Goal: Task Accomplishment & Management: Manage account settings

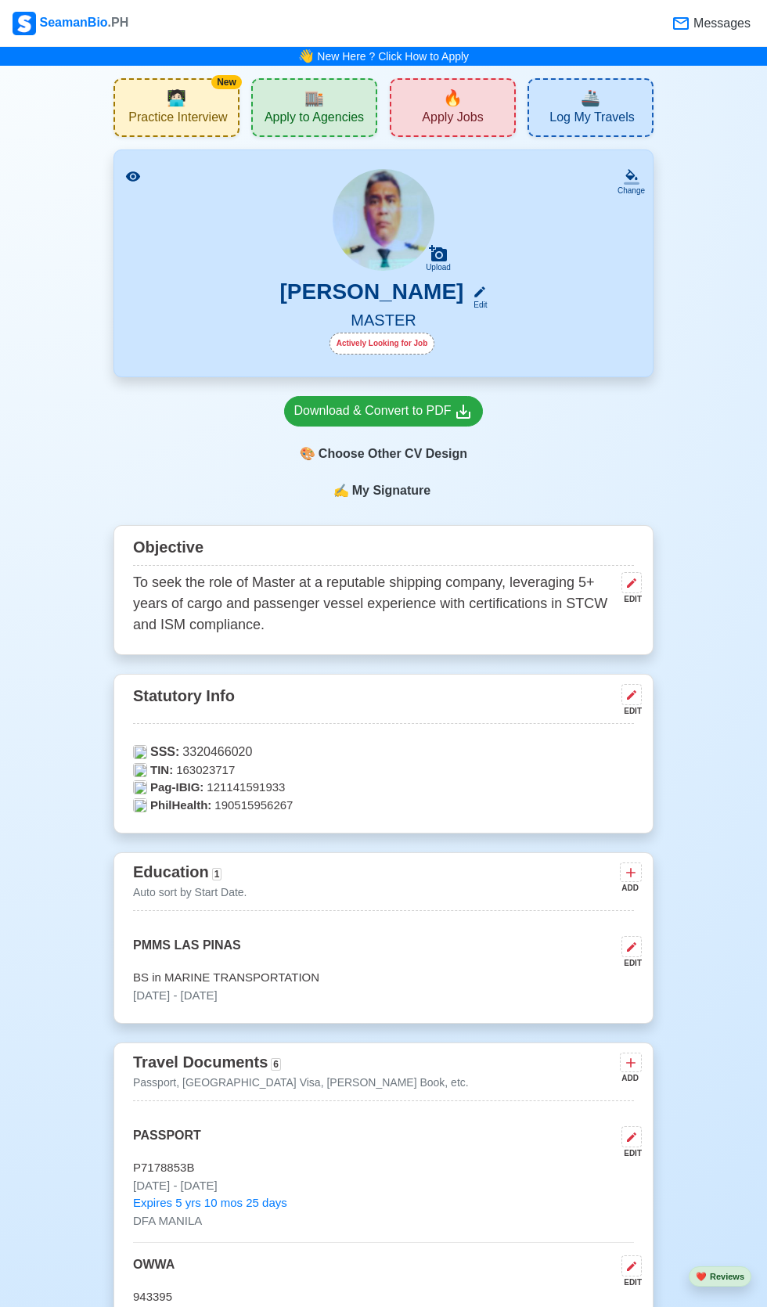
click at [448, 326] on h5 "MASTER" at bounding box center [383, 322] width 501 height 22
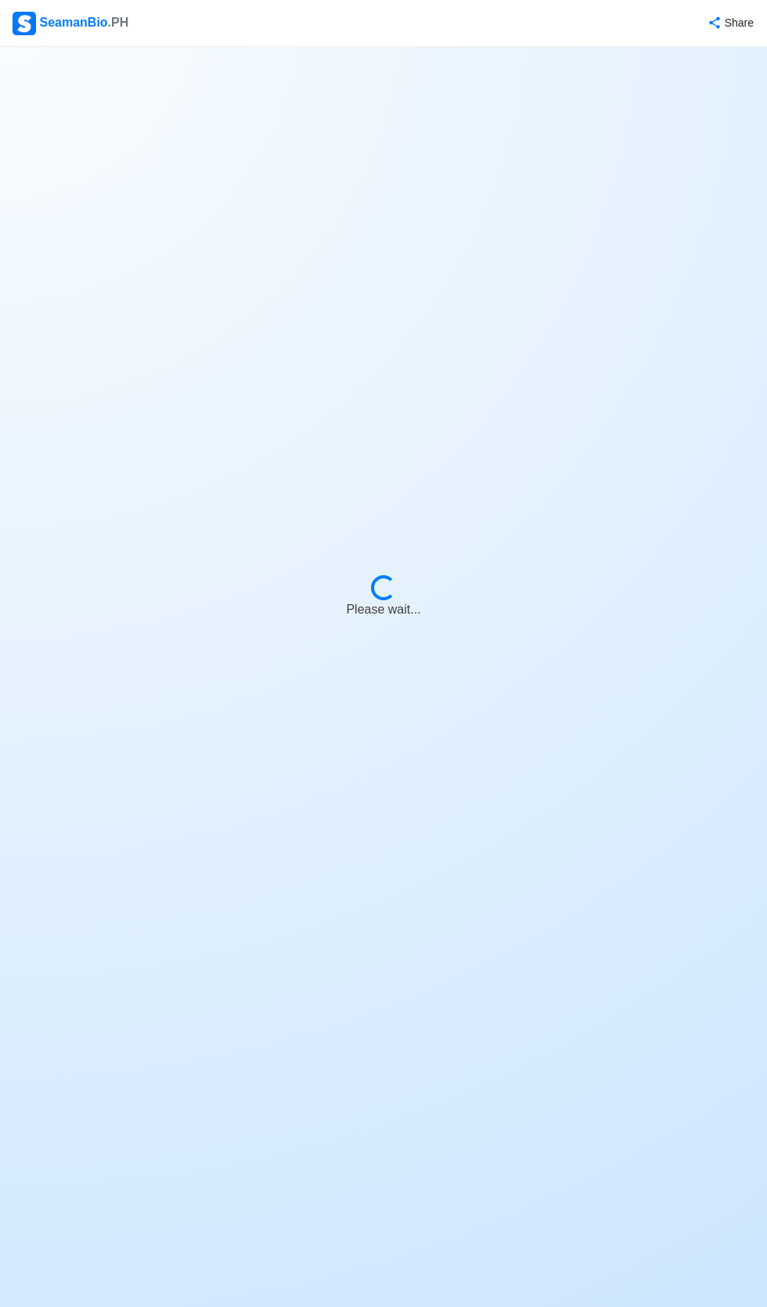
select select "Actively Looking for Job"
select select "Visible for Hiring"
select select "Married"
select select "[DEMOGRAPHIC_DATA]"
select select "PH"
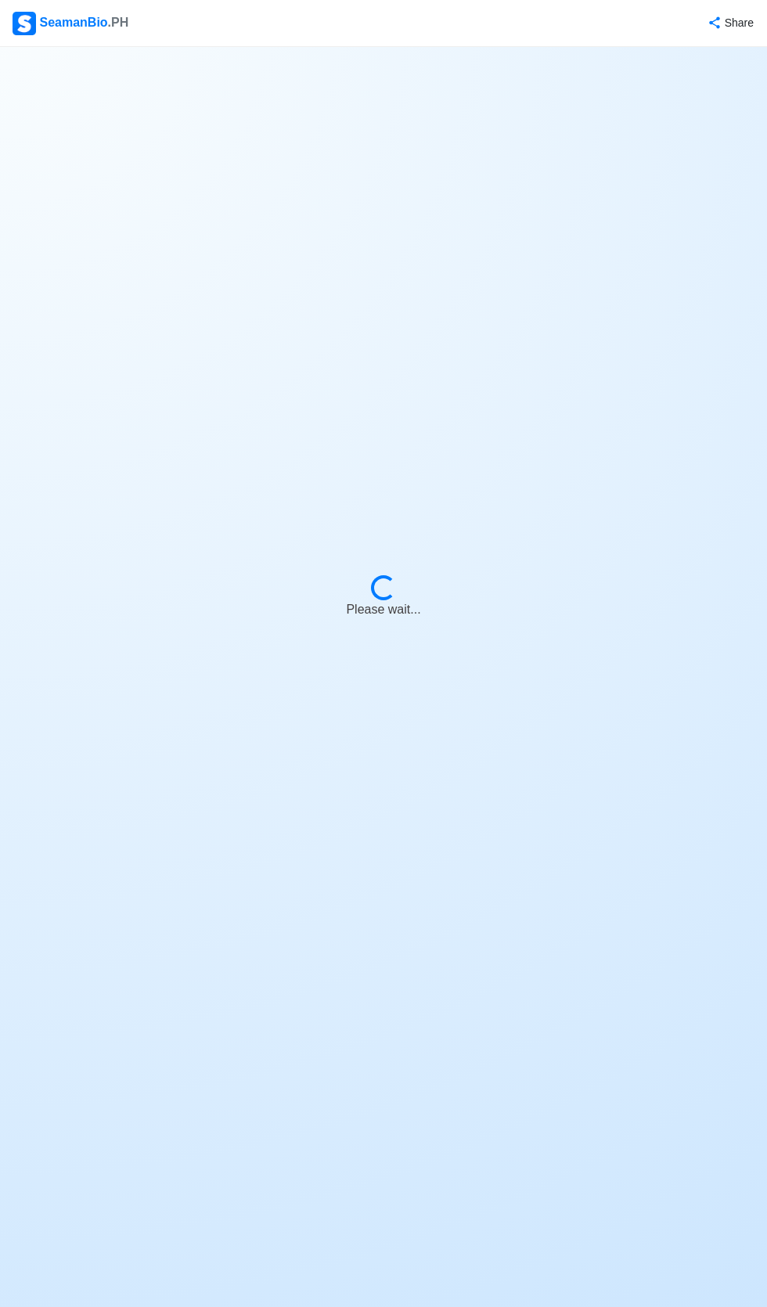
select select "12"
select select "0"
select select "4102416000000"
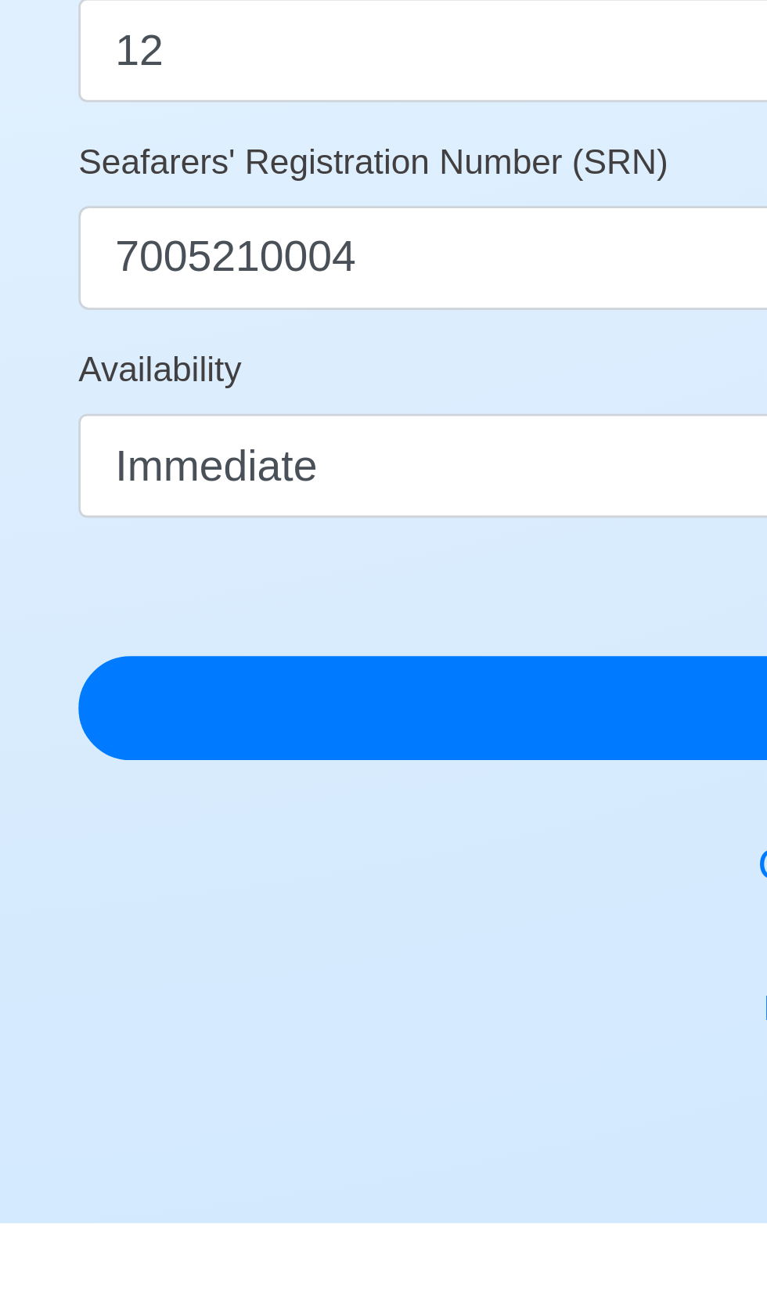
scroll to position [124, 0]
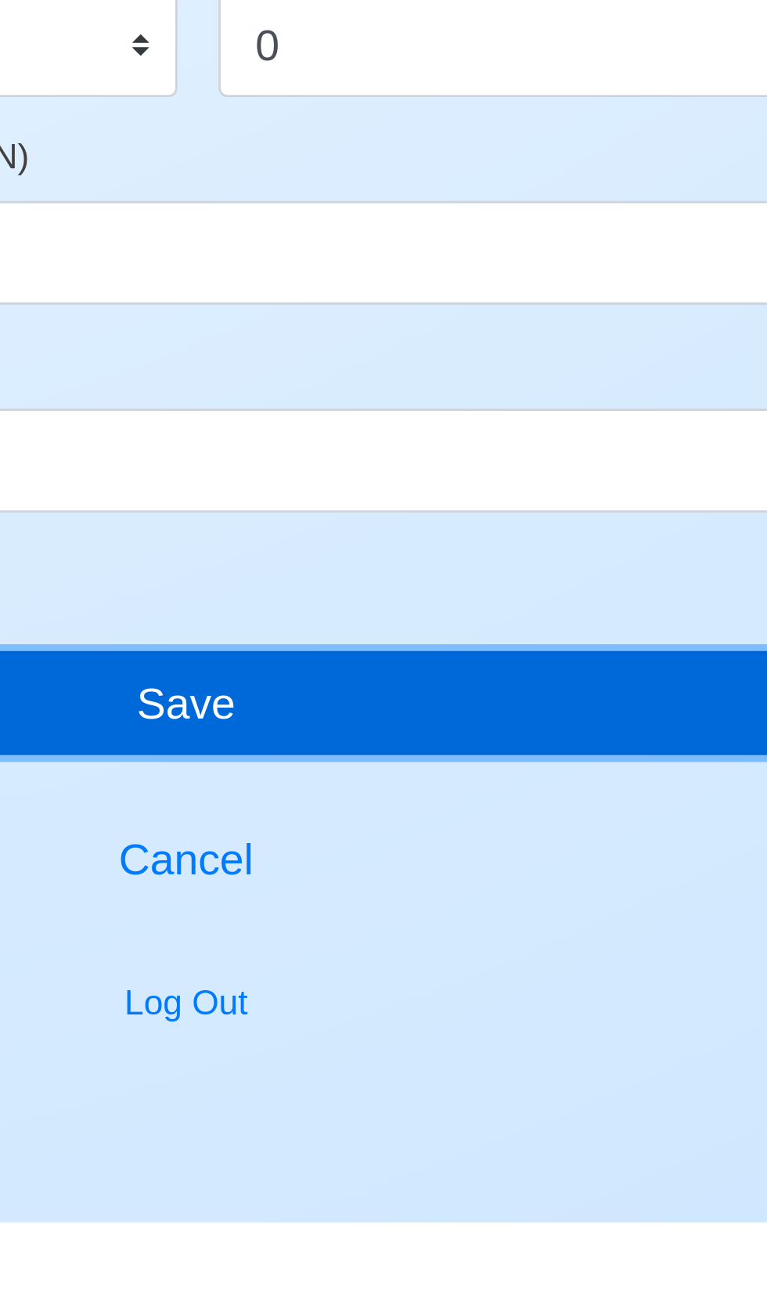
click at [399, 1122] on button "Save" at bounding box center [383, 1120] width 540 height 38
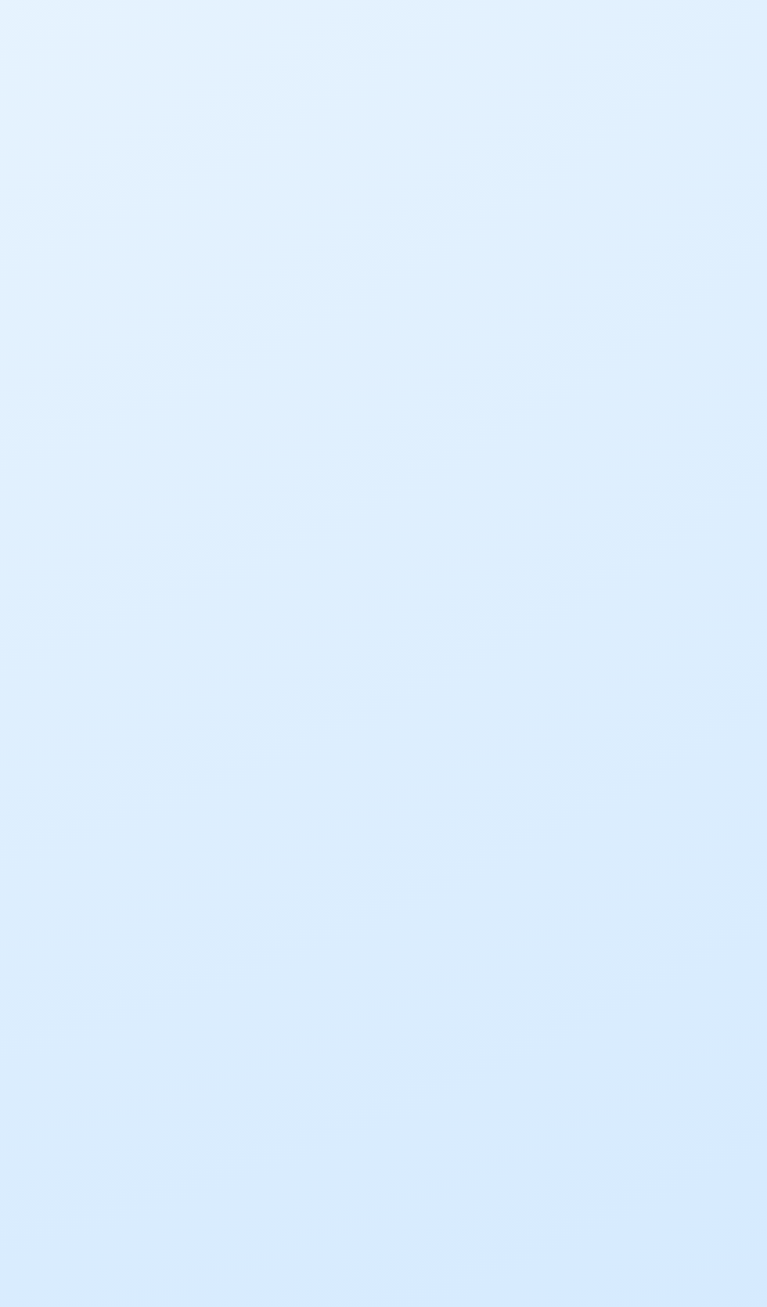
scroll to position [0, 0]
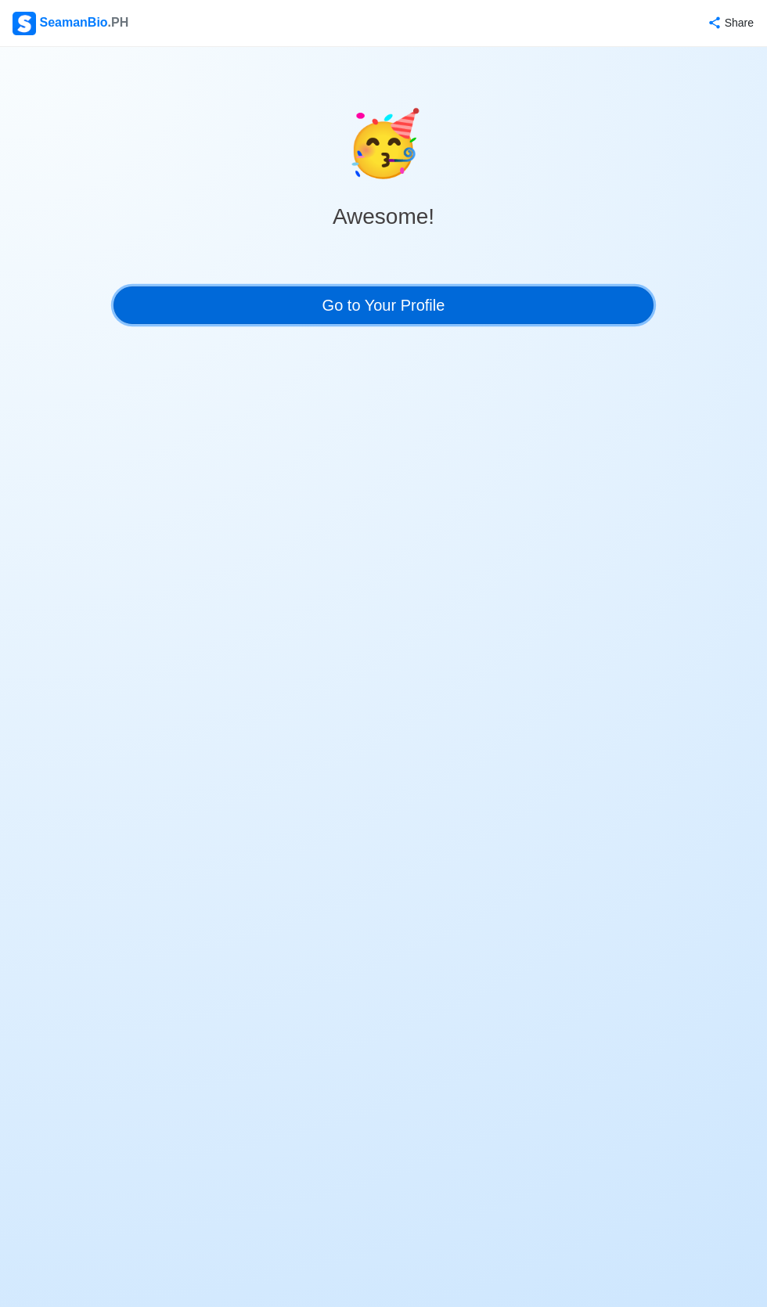
click at [434, 310] on link "Go to Your Profile" at bounding box center [383, 305] width 540 height 38
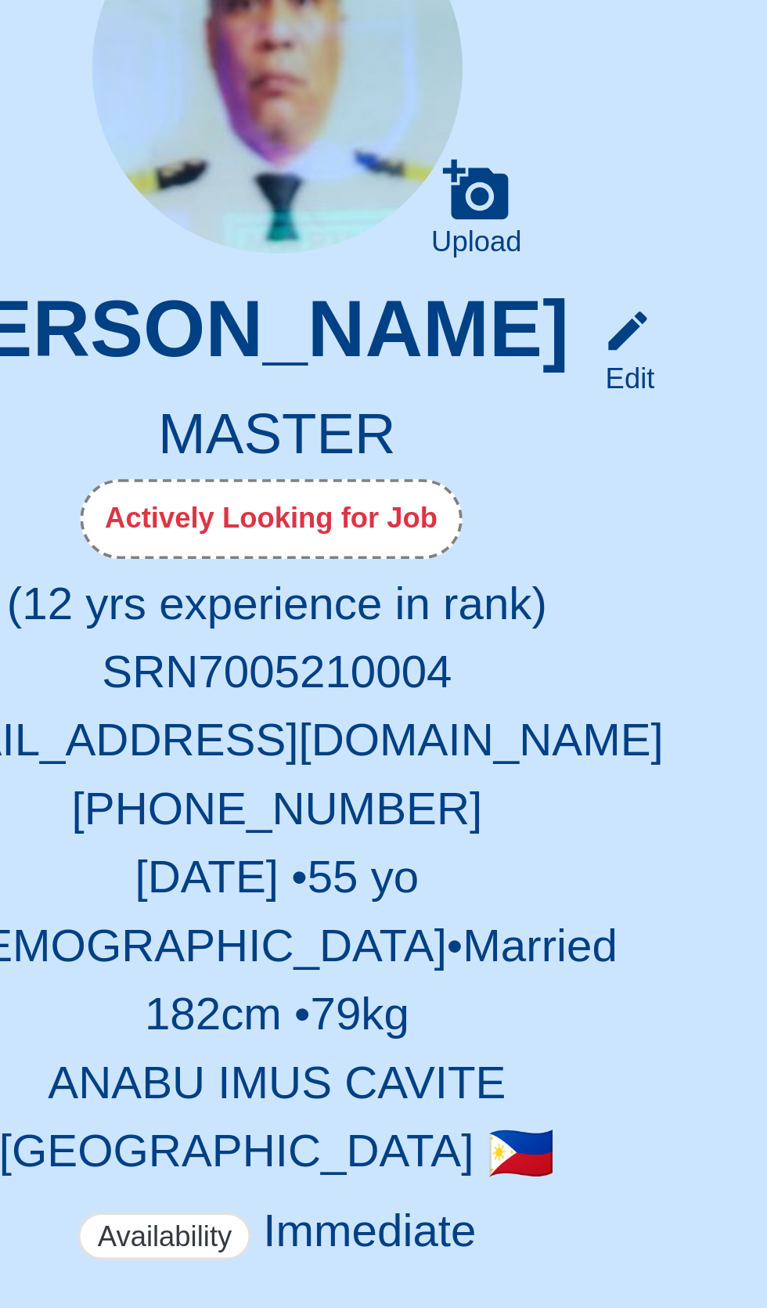
click at [466, 500] on p "ANABU IMUS CAVITE" at bounding box center [383, 498] width 501 height 19
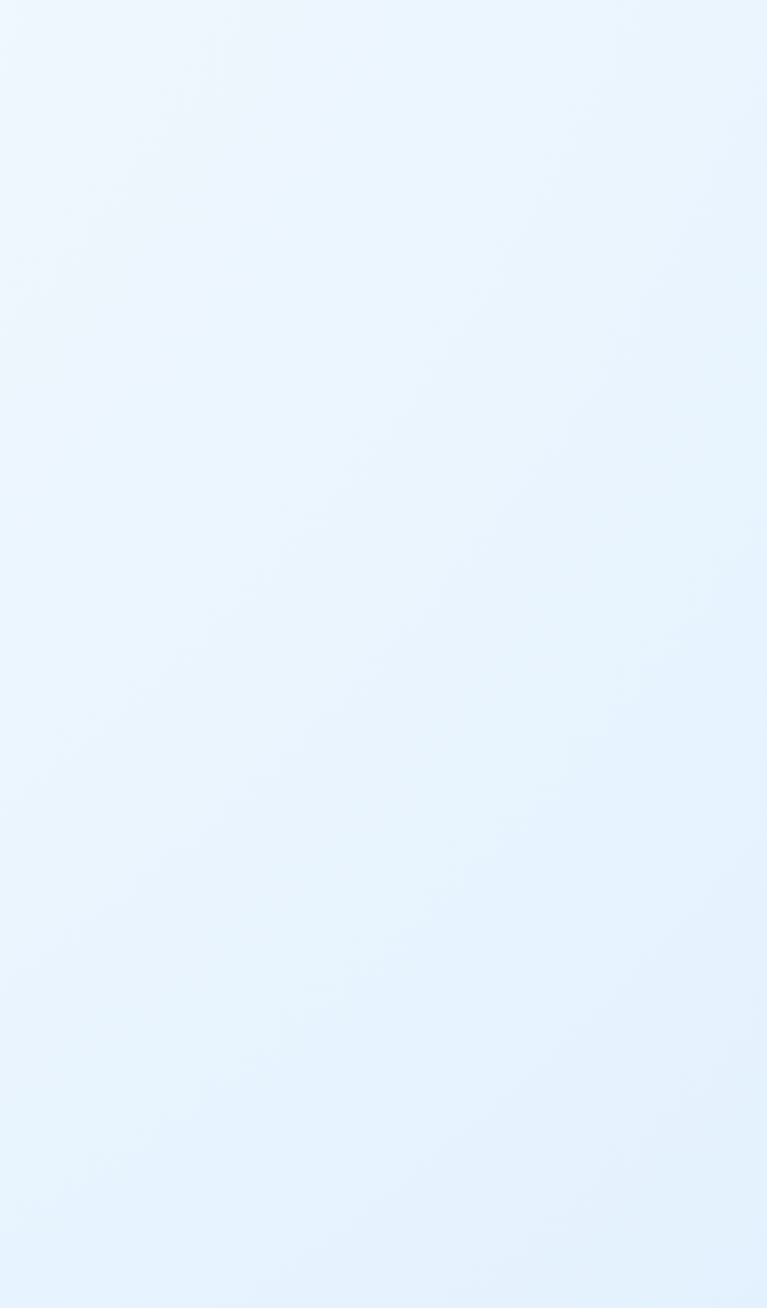
select select "Actively Looking for Job"
select select "Visible for Hiring"
select select "Married"
select select "[DEMOGRAPHIC_DATA]"
select select "PH"
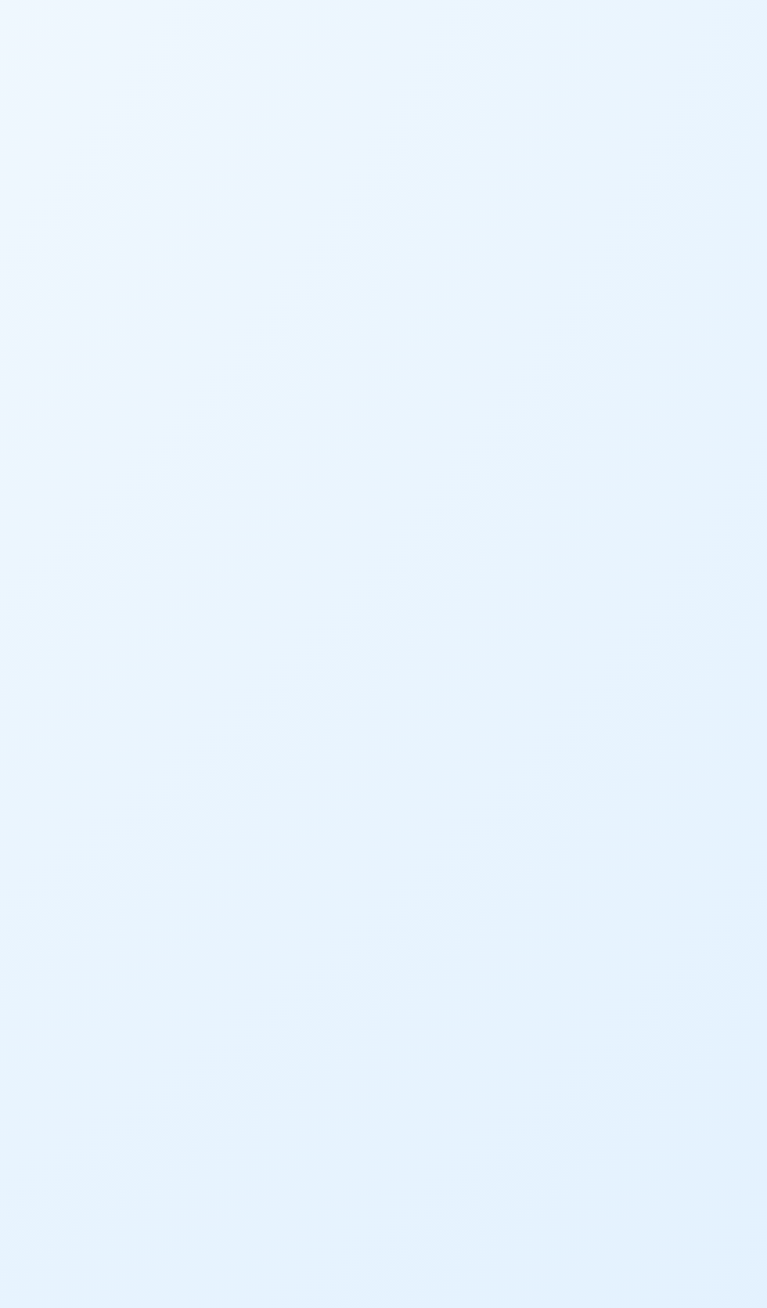
select select "12"
select select "0"
select select "4102416000000"
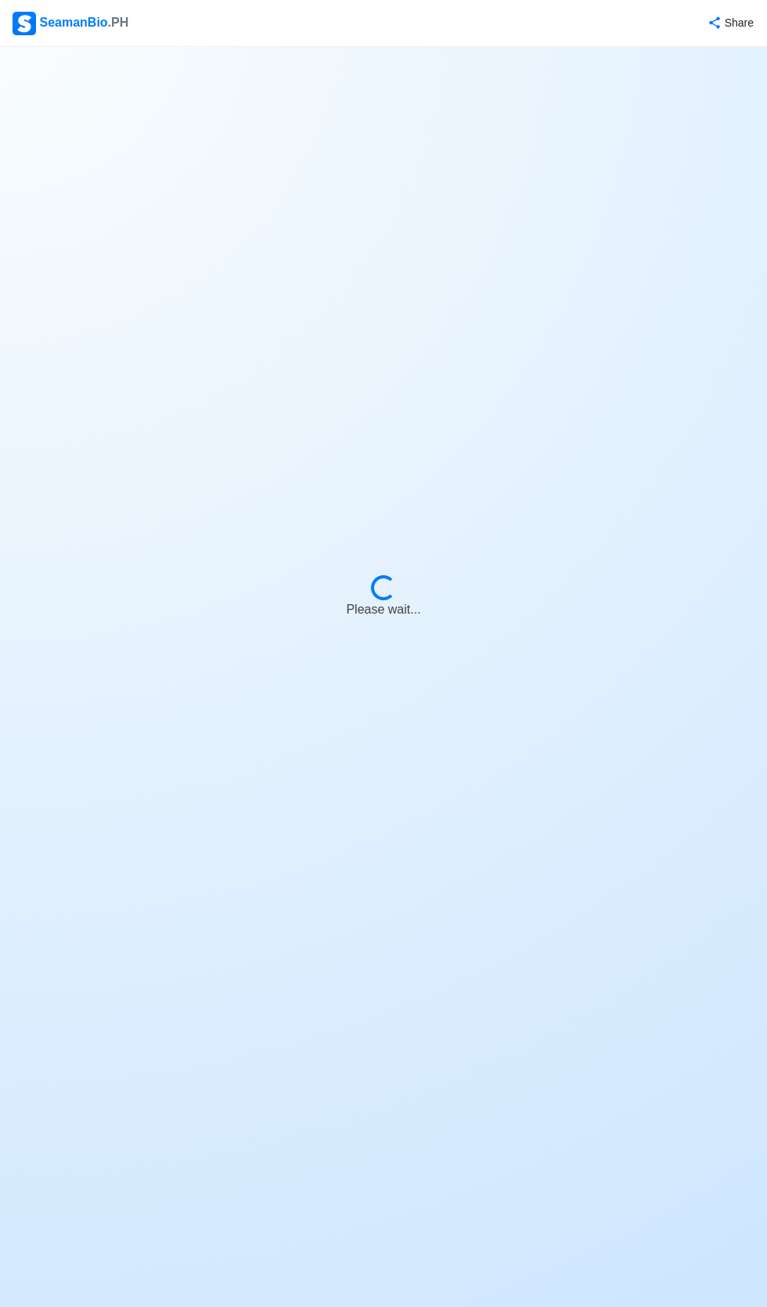
select select "Actively Looking for Job"
select select "Visible for Hiring"
select select "Married"
select select "[DEMOGRAPHIC_DATA]"
select select "PH"
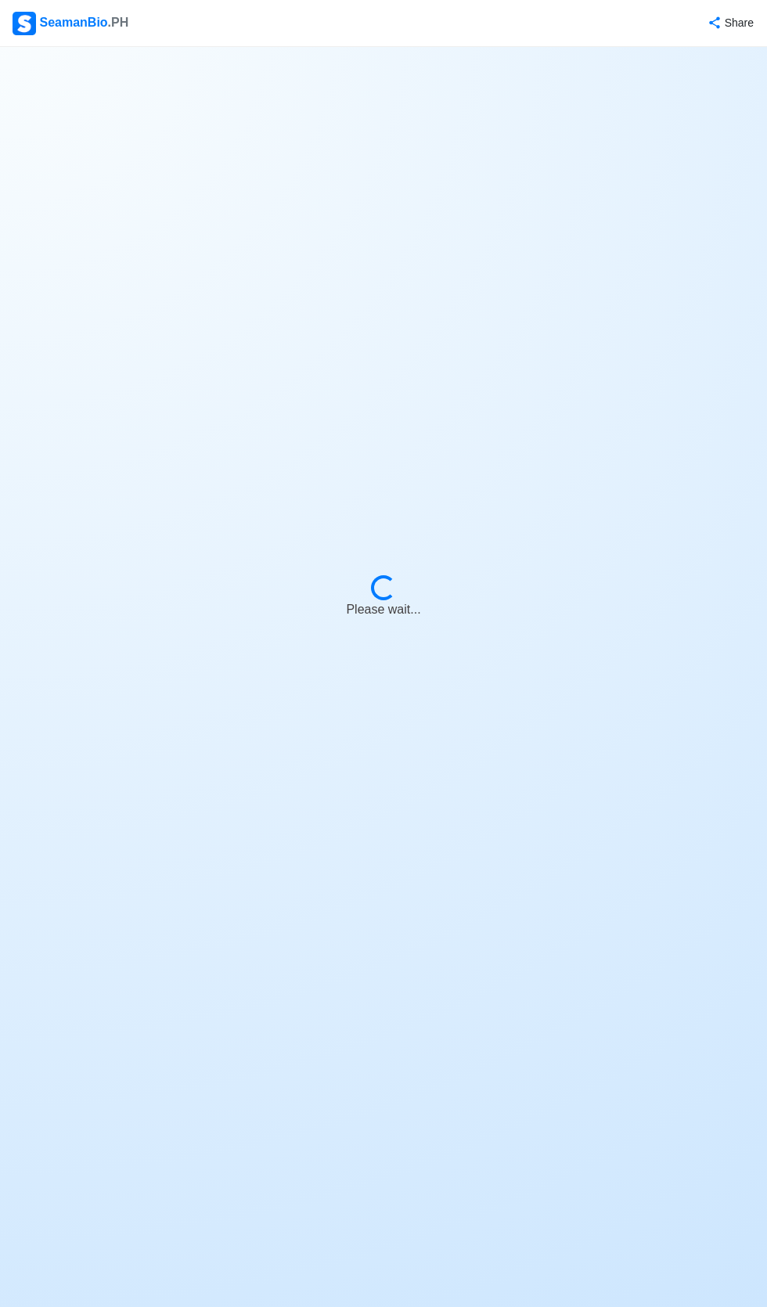
select select "12"
select select "0"
select select "4102416000000"
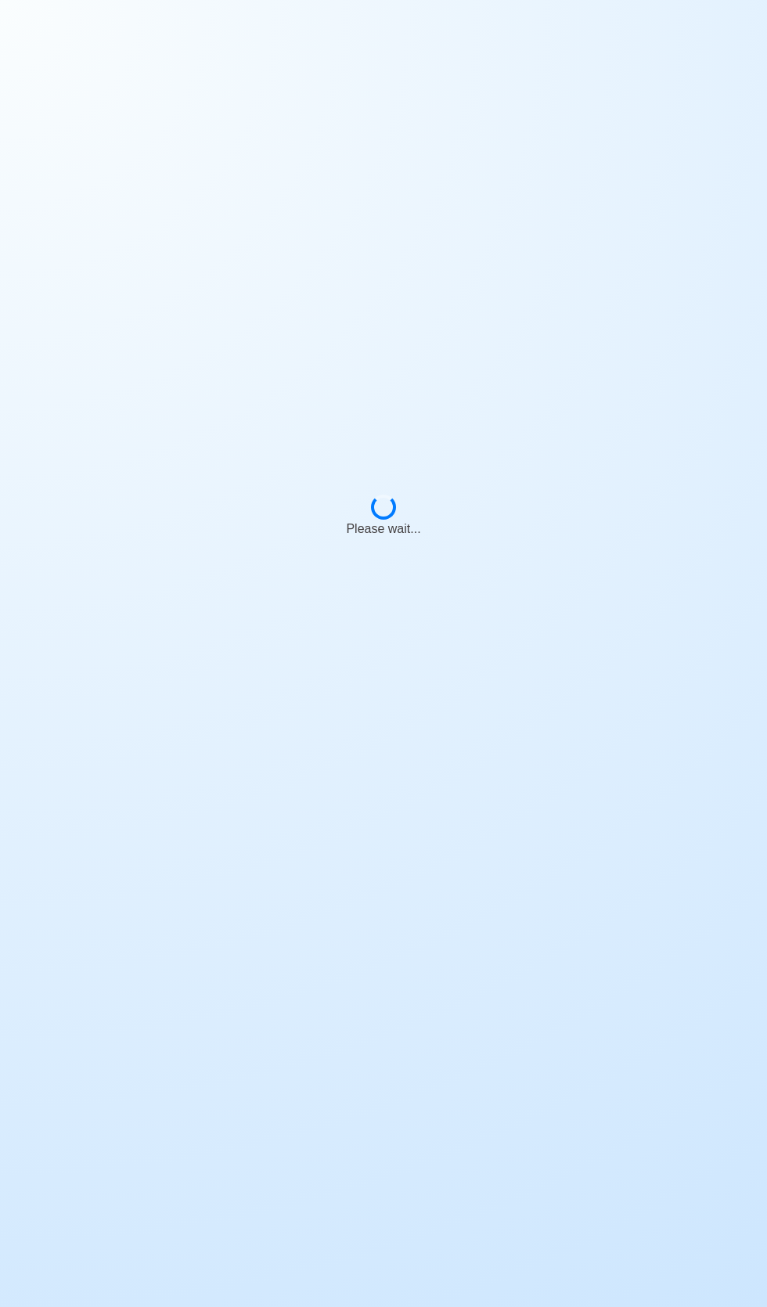
select select "Actively Looking for Job"
select select "Visible for Hiring"
select select "Married"
select select "[DEMOGRAPHIC_DATA]"
select select "PH"
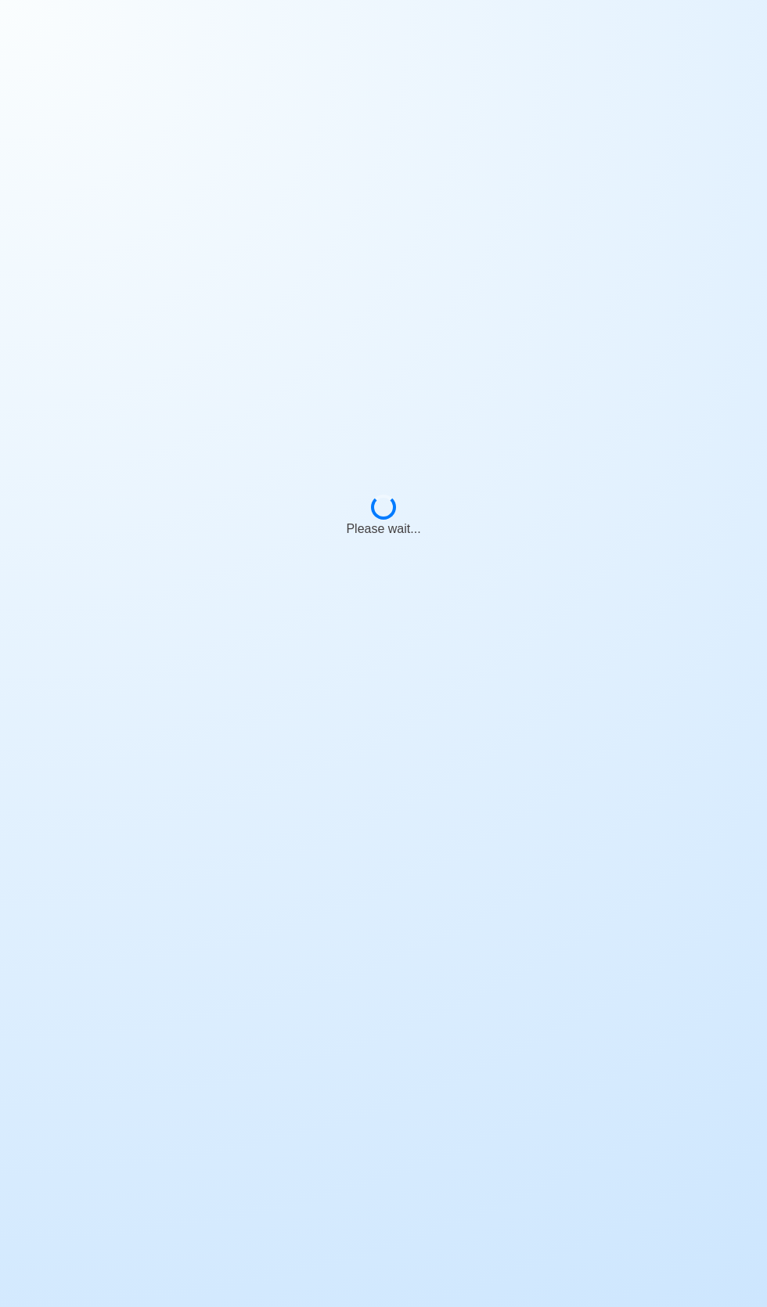
select select "12"
select select "0"
select select "4102416000000"
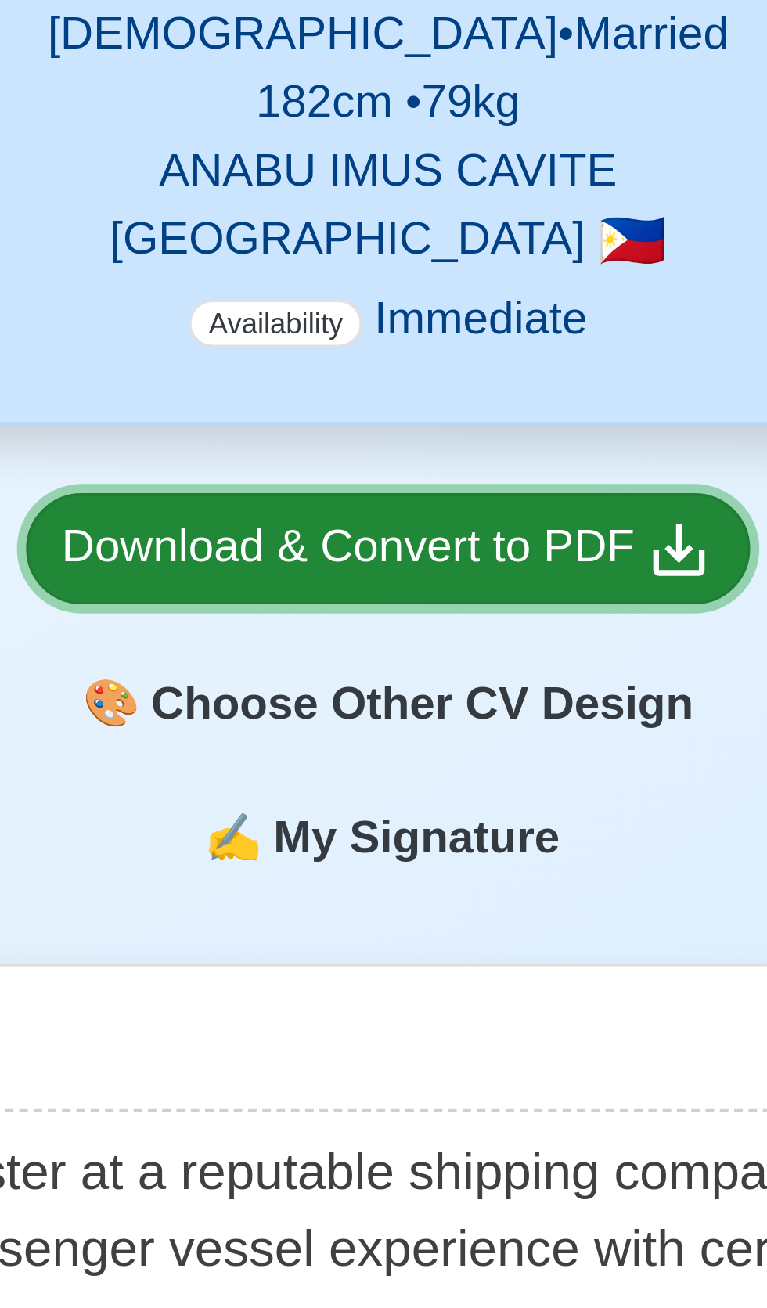
click at [426, 601] on div "Download & Convert to PDF" at bounding box center [383, 602] width 179 height 20
